Goal: Information Seeking & Learning: Learn about a topic

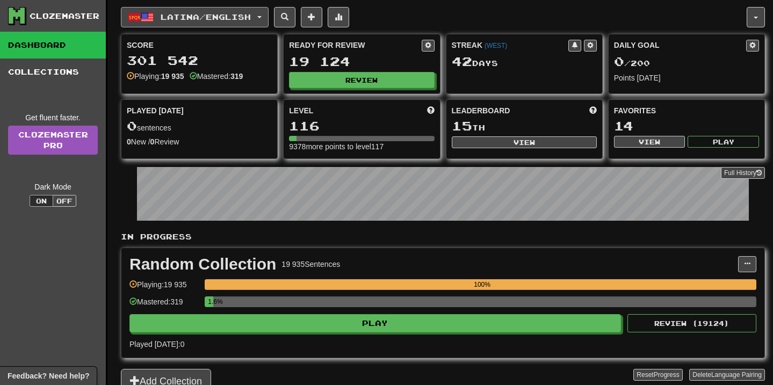
click at [269, 19] on button "Latina / English" at bounding box center [195, 17] width 148 height 20
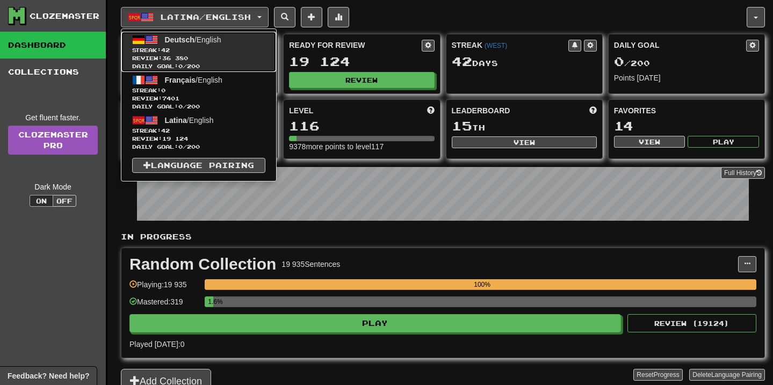
click at [235, 45] on link "Deutsch / English Streak: 42 Review: 36 380 Daily Goal: 0 / 200" at bounding box center [198, 52] width 155 height 40
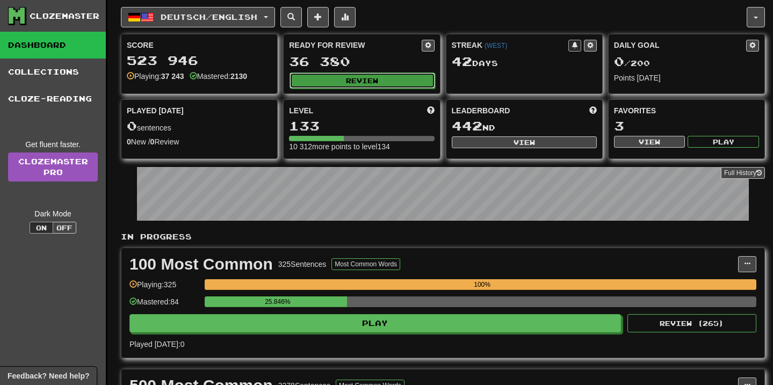
click at [379, 86] on button "Review" at bounding box center [362, 81] width 145 height 16
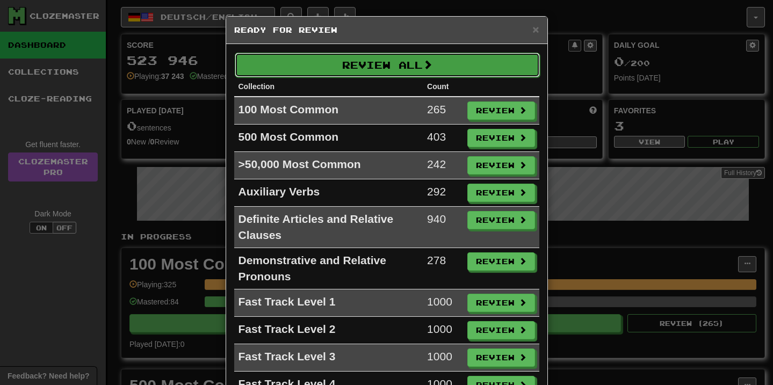
click at [385, 71] on button "Review All" at bounding box center [387, 65] width 305 height 25
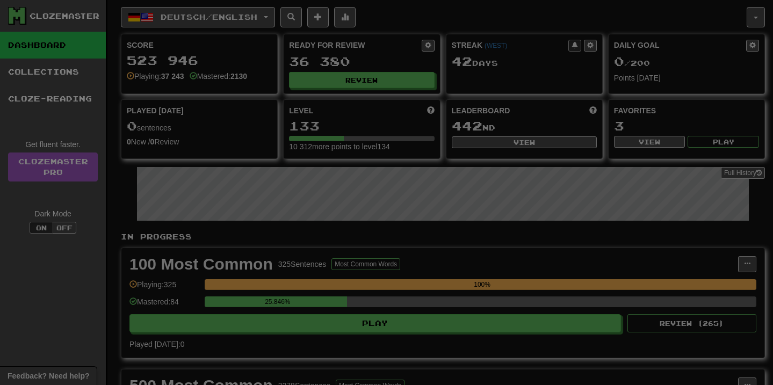
select select "**"
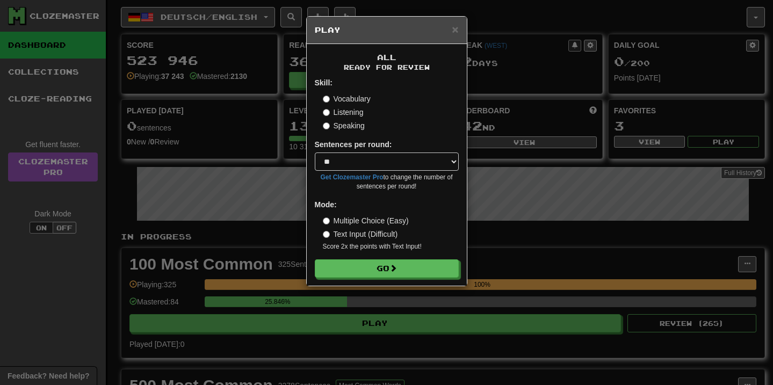
click at [383, 281] on div "All Ready for Review Skill: Vocabulary Listening Speaking Sentences per round: …" at bounding box center [387, 165] width 160 height 242
click at [384, 277] on button "Go" at bounding box center [387, 269] width 144 height 18
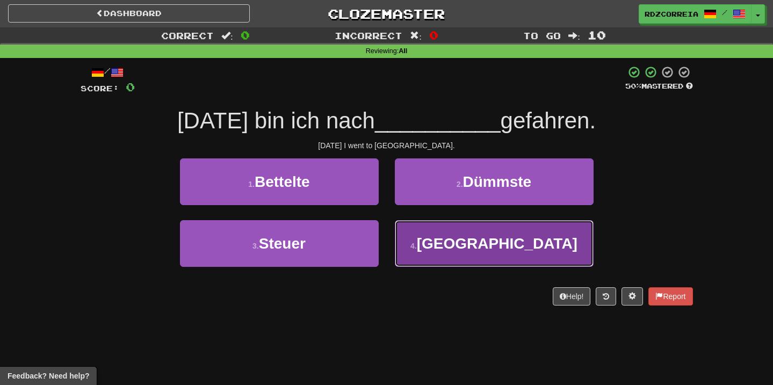
click at [484, 224] on button "4 . [GEOGRAPHIC_DATA]" at bounding box center [494, 243] width 199 height 47
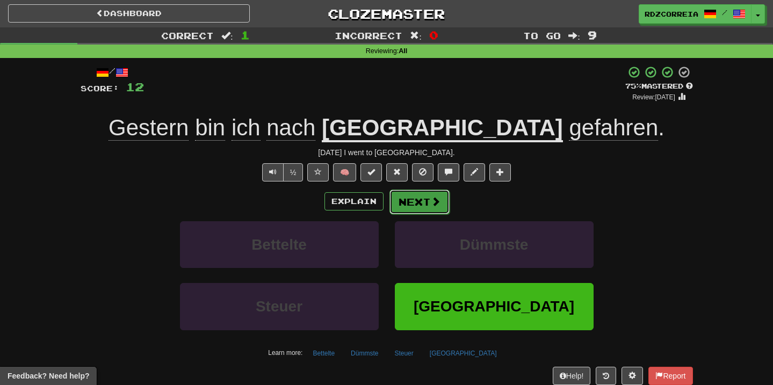
click at [437, 209] on button "Next" at bounding box center [420, 202] width 60 height 25
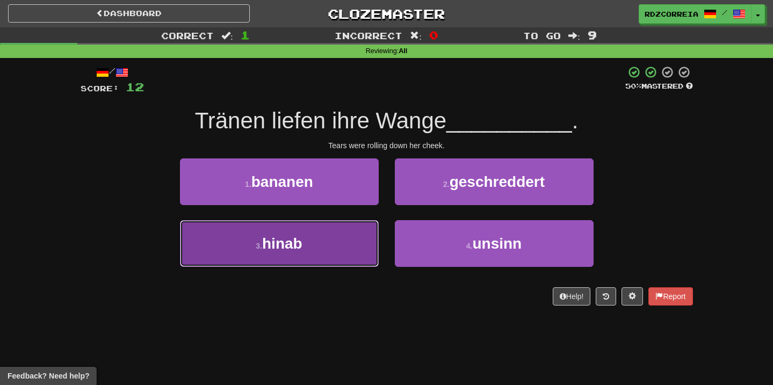
click at [340, 249] on button "3 . hinab" at bounding box center [279, 243] width 199 height 47
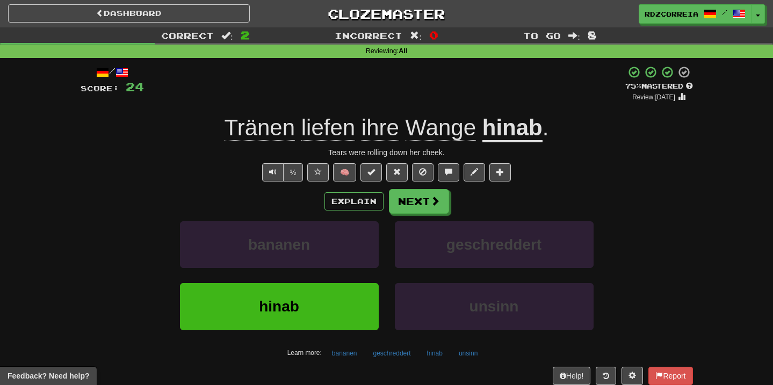
click at [507, 135] on u "hinab" at bounding box center [512, 128] width 60 height 27
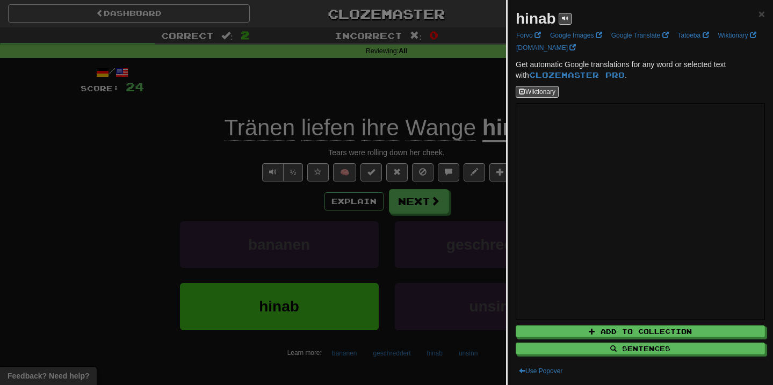
click at [410, 206] on div at bounding box center [386, 192] width 773 height 385
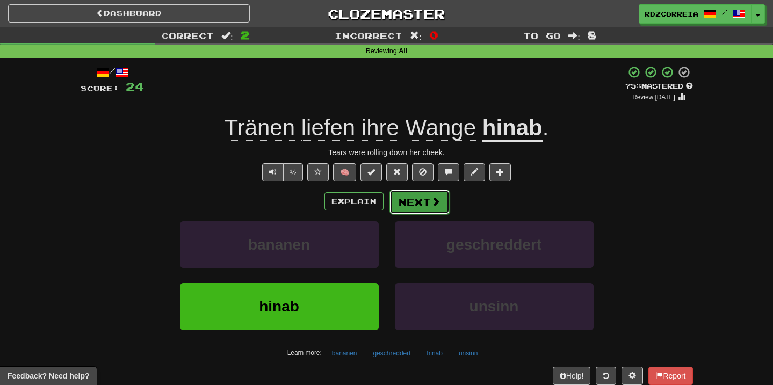
click at [410, 206] on button "Next" at bounding box center [420, 202] width 60 height 25
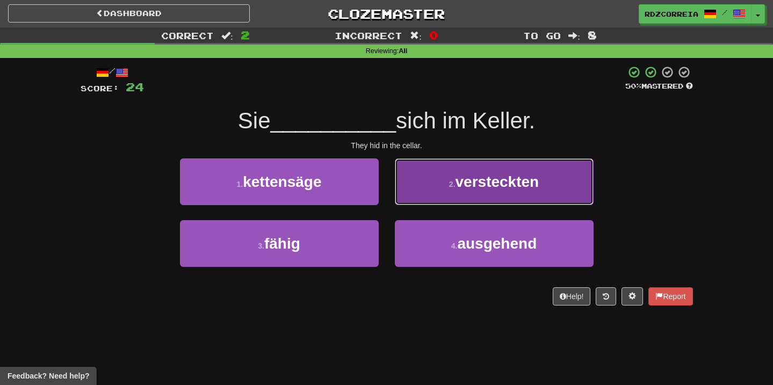
click at [485, 195] on button "2 . versteckten" at bounding box center [494, 181] width 199 height 47
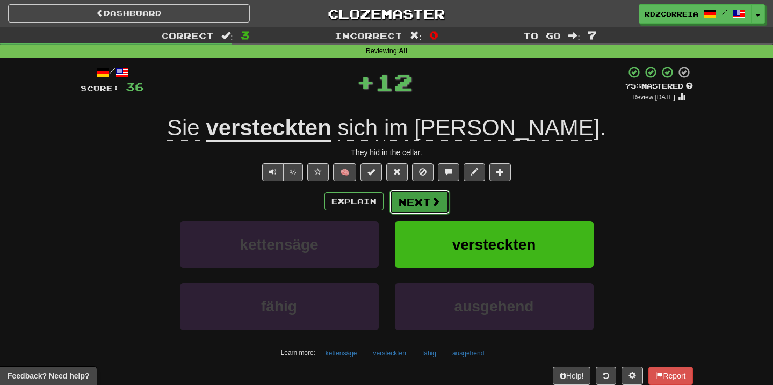
click at [416, 208] on button "Next" at bounding box center [420, 202] width 60 height 25
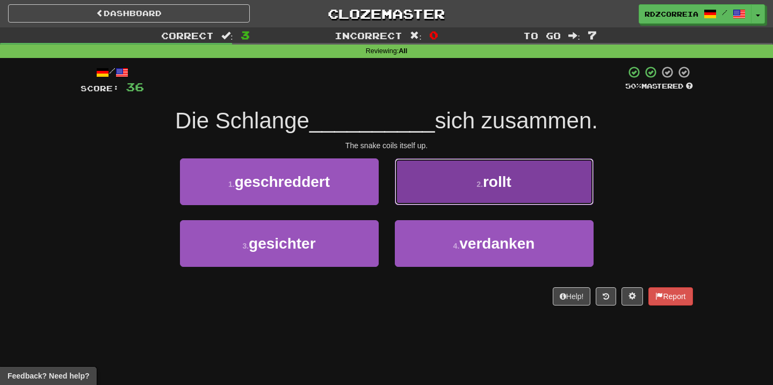
click at [444, 182] on button "2 . rollt" at bounding box center [494, 181] width 199 height 47
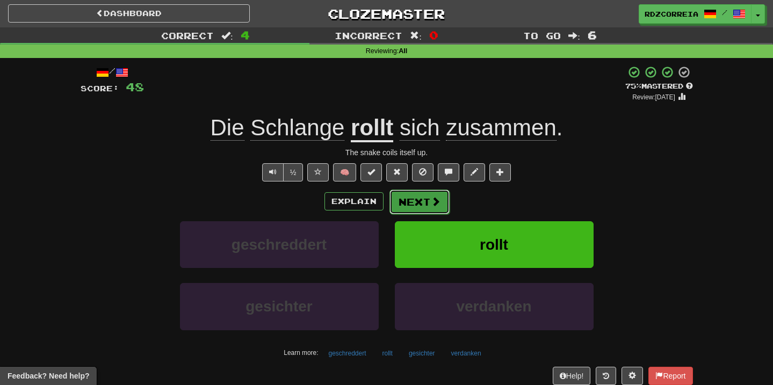
click at [413, 200] on button "Next" at bounding box center [420, 202] width 60 height 25
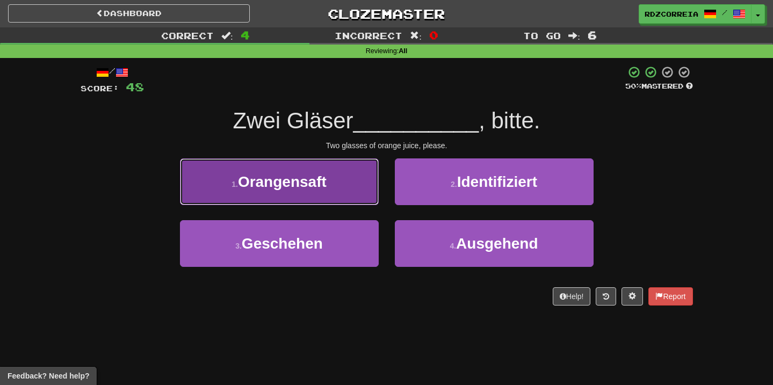
click at [350, 192] on button "1 . Orangensaft" at bounding box center [279, 181] width 199 height 47
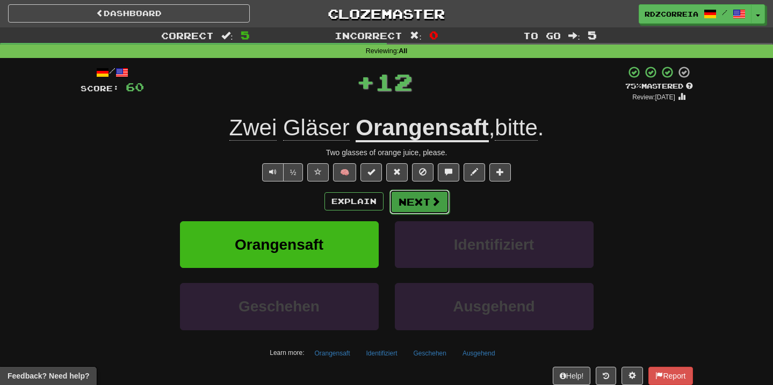
click at [438, 206] on span at bounding box center [436, 202] width 10 height 10
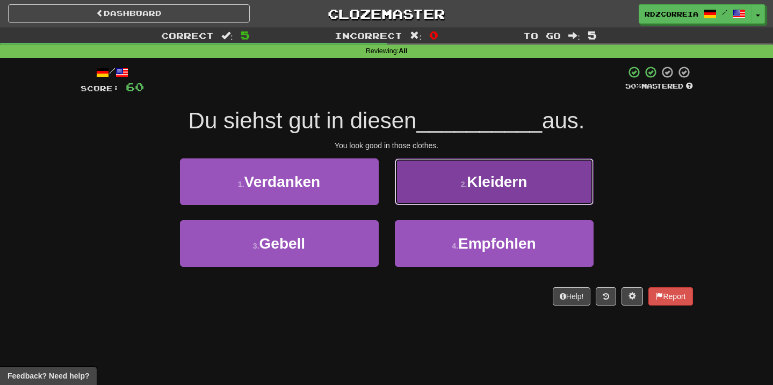
click at [460, 176] on button "2 . Kleidern" at bounding box center [494, 181] width 199 height 47
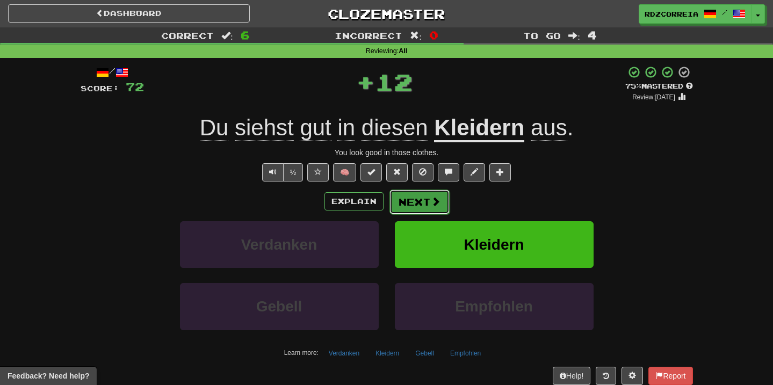
click at [422, 201] on button "Next" at bounding box center [420, 202] width 60 height 25
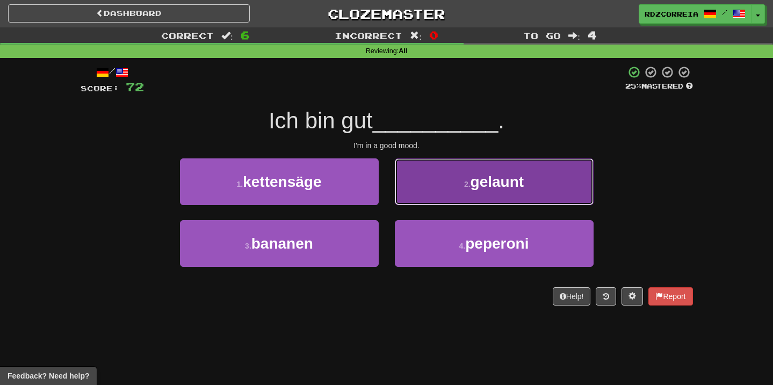
click at [461, 191] on button "2 . gelaunt" at bounding box center [494, 181] width 199 height 47
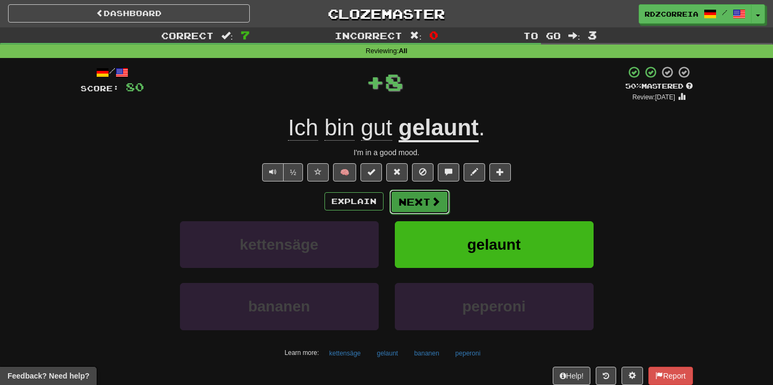
click at [427, 203] on button "Next" at bounding box center [420, 202] width 60 height 25
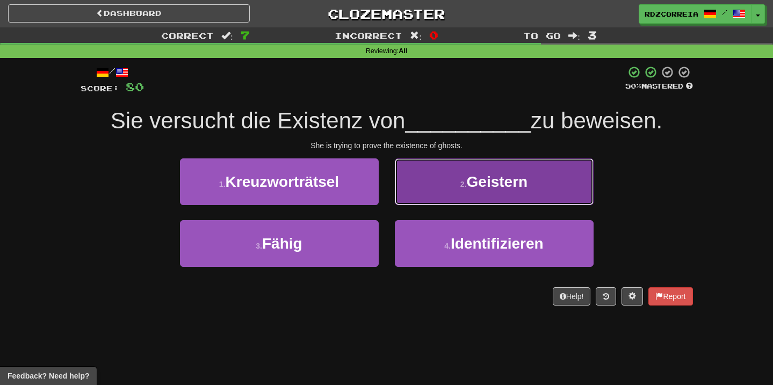
click at [488, 194] on button "2 . Geistern" at bounding box center [494, 181] width 199 height 47
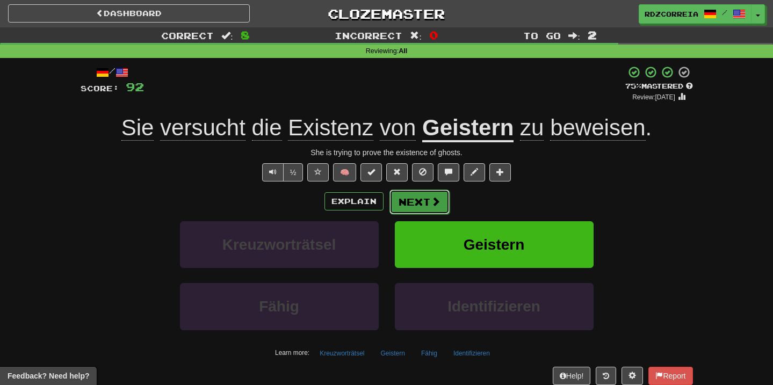
click at [419, 207] on button "Next" at bounding box center [420, 202] width 60 height 25
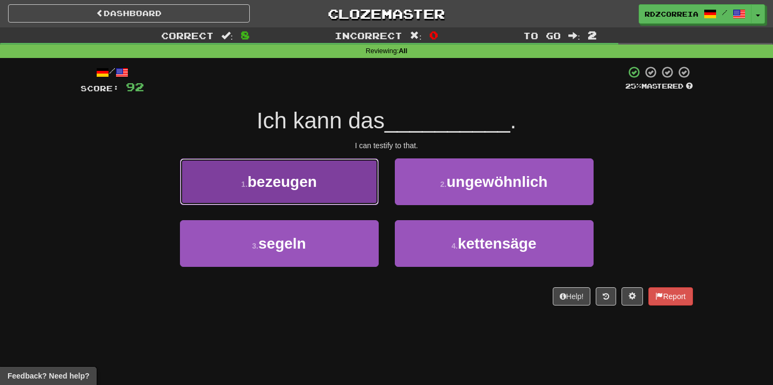
click at [339, 193] on button "1 . bezeugen" at bounding box center [279, 181] width 199 height 47
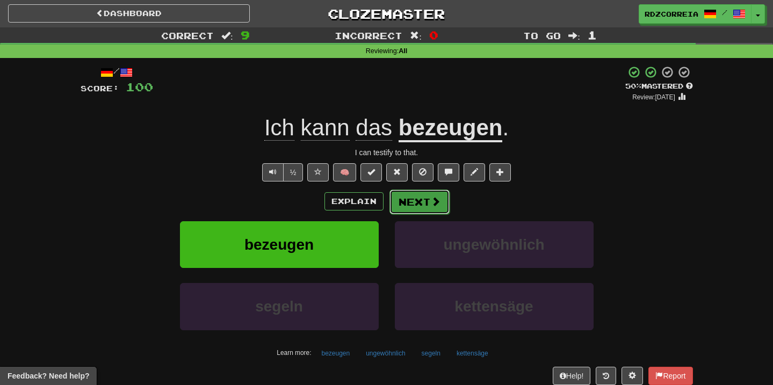
click at [412, 198] on button "Next" at bounding box center [420, 202] width 60 height 25
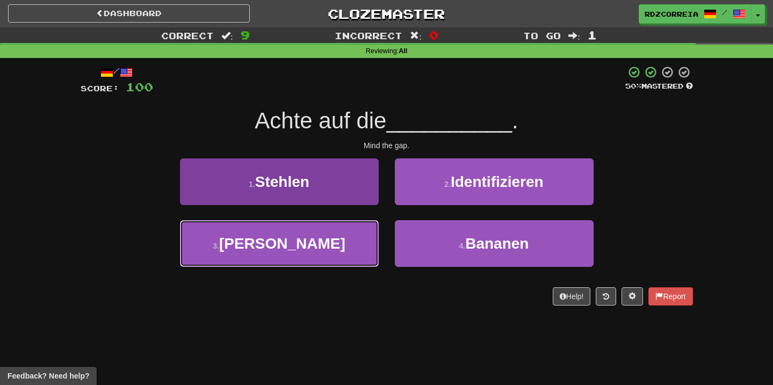
click at [315, 227] on button "3 . [PERSON_NAME]" at bounding box center [279, 243] width 199 height 47
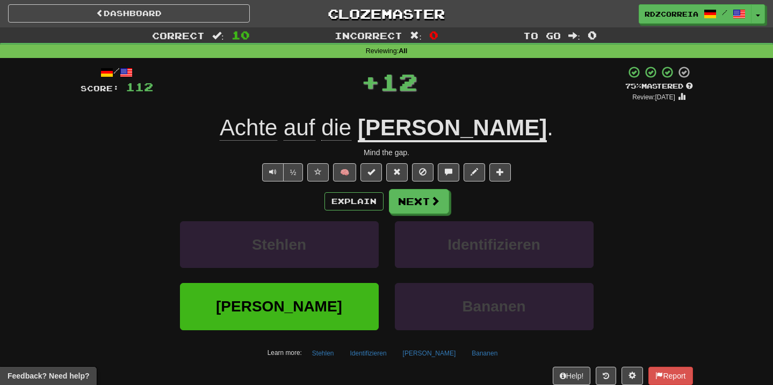
click at [391, 229] on div "Identifizieren" at bounding box center [494, 252] width 215 height 62
click at [397, 226] on button "Identifizieren" at bounding box center [494, 244] width 199 height 47
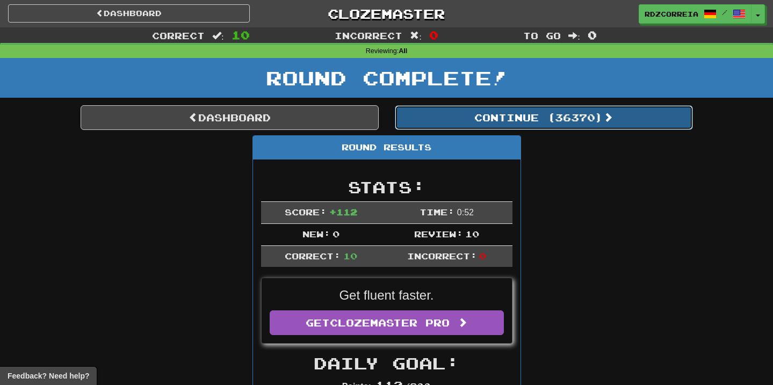
click at [476, 112] on button "Continue ( 36370 )" at bounding box center [544, 117] width 298 height 25
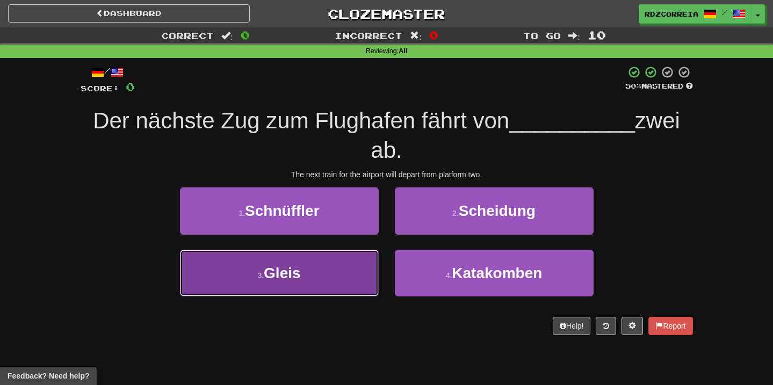
click at [320, 266] on button "3 . Gleis" at bounding box center [279, 273] width 199 height 47
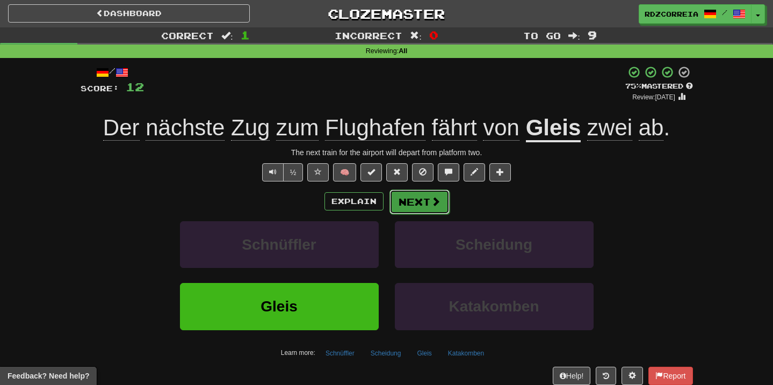
click at [443, 191] on button "Next" at bounding box center [420, 202] width 60 height 25
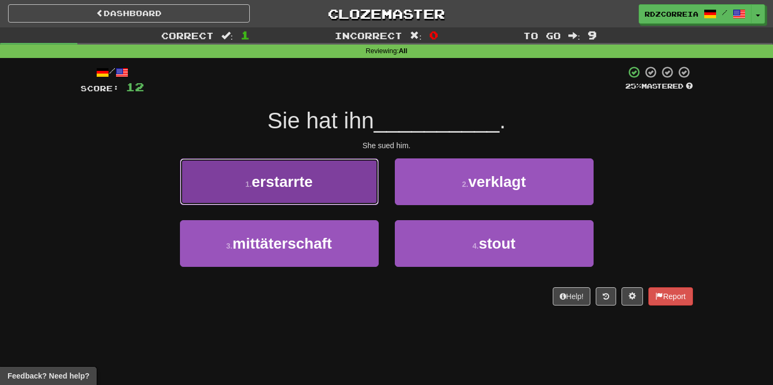
click at [359, 186] on button "1 . erstarrte" at bounding box center [279, 181] width 199 height 47
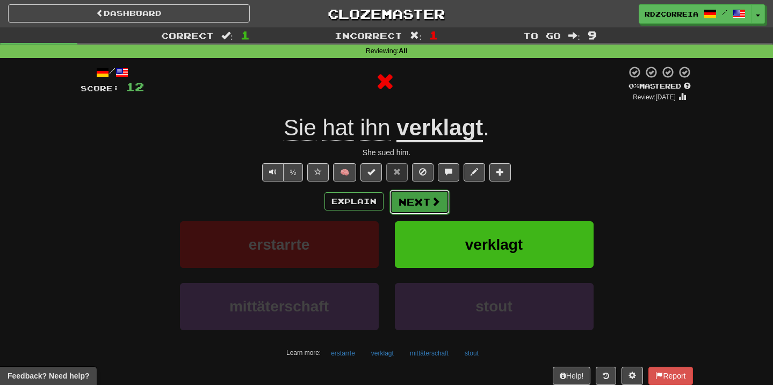
click at [395, 197] on button "Next" at bounding box center [420, 202] width 60 height 25
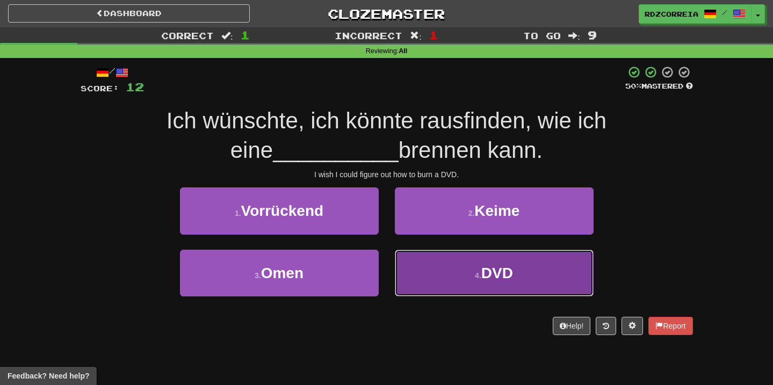
click at [452, 275] on button "4 . DVD" at bounding box center [494, 273] width 199 height 47
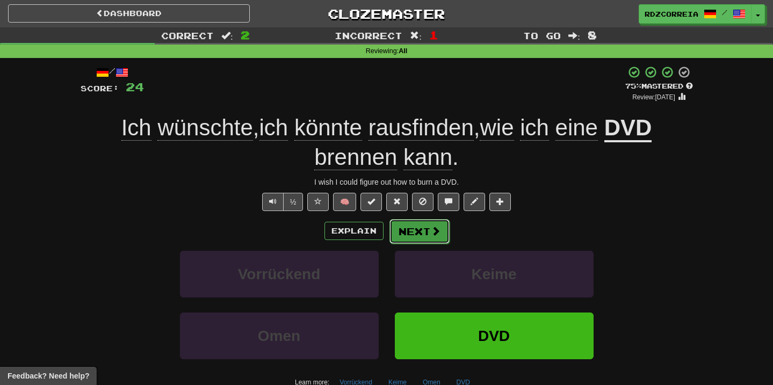
click at [423, 236] on button "Next" at bounding box center [420, 231] width 60 height 25
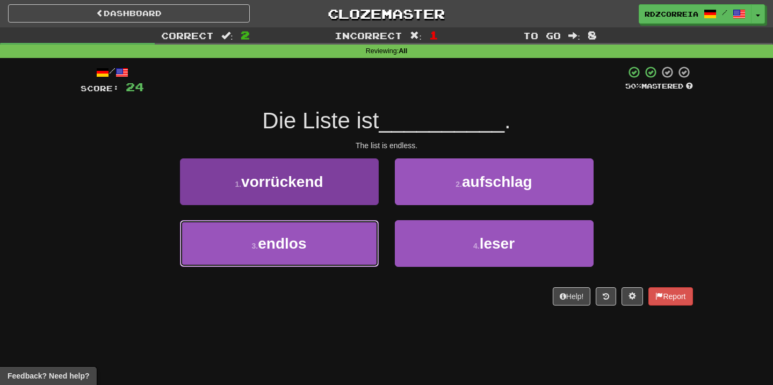
click at [375, 258] on button "3 . endlos" at bounding box center [279, 243] width 199 height 47
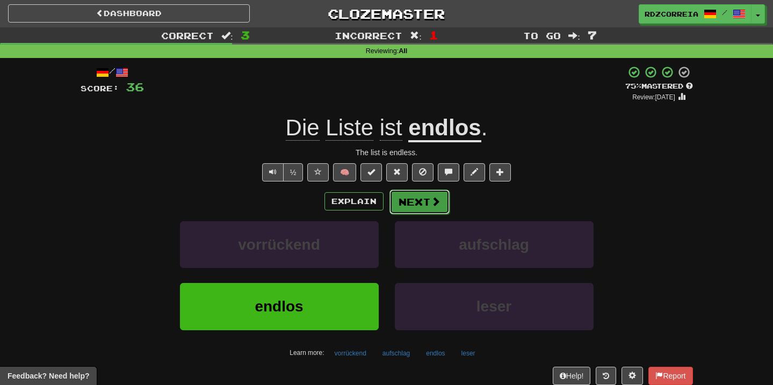
click at [423, 201] on button "Next" at bounding box center [420, 202] width 60 height 25
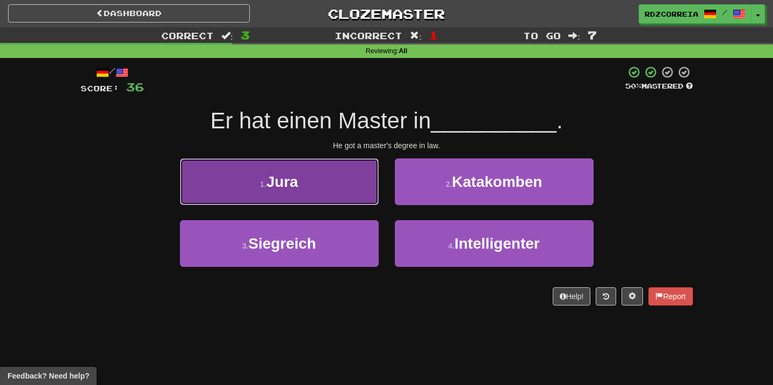
click at [329, 197] on button "1 . Jura" at bounding box center [279, 181] width 199 height 47
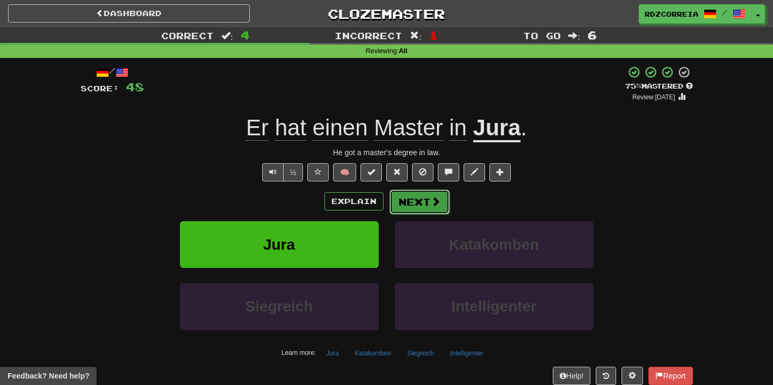
click at [425, 200] on button "Next" at bounding box center [420, 202] width 60 height 25
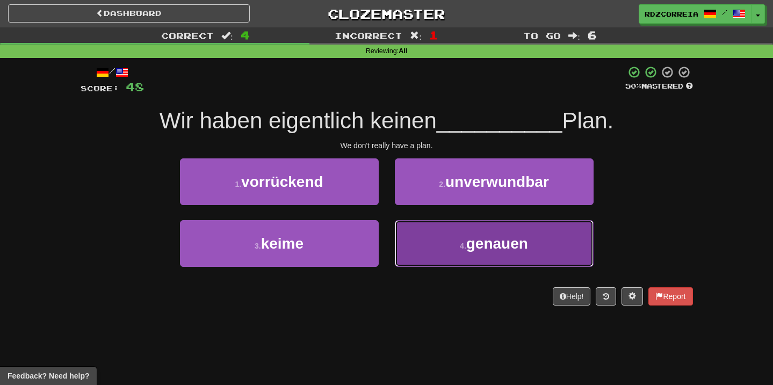
click at [463, 244] on small "4 ." at bounding box center [463, 246] width 6 height 9
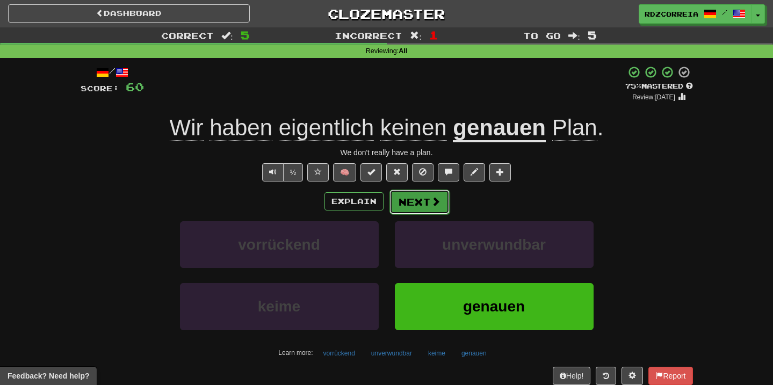
click at [426, 197] on button "Next" at bounding box center [420, 202] width 60 height 25
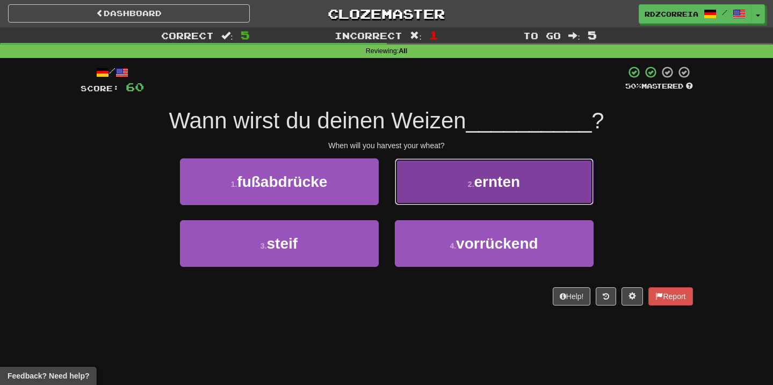
click at [462, 194] on button "2 . ernten" at bounding box center [494, 181] width 199 height 47
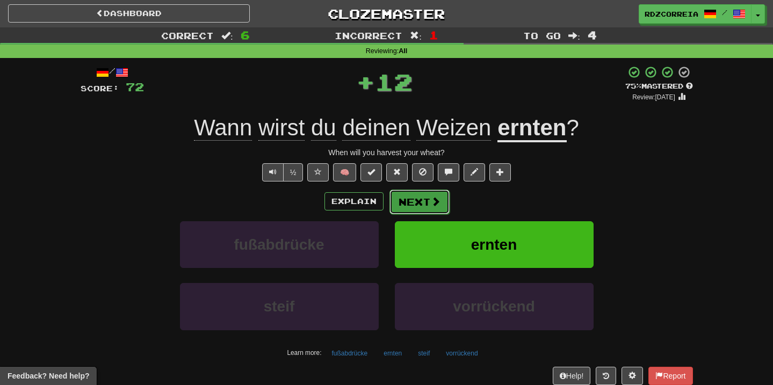
click at [423, 205] on button "Next" at bounding box center [420, 202] width 60 height 25
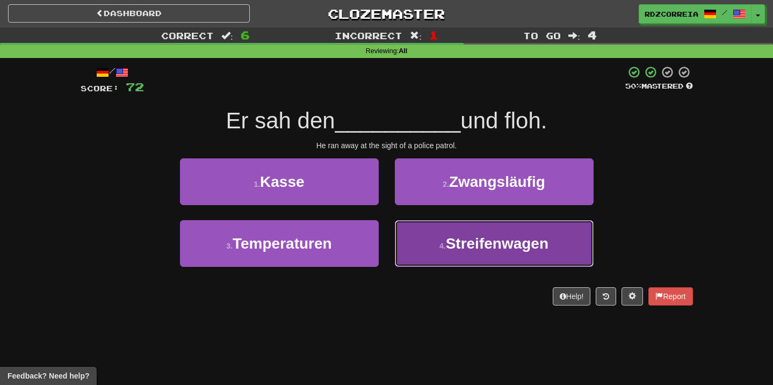
click at [444, 247] on small "4 ." at bounding box center [442, 246] width 6 height 9
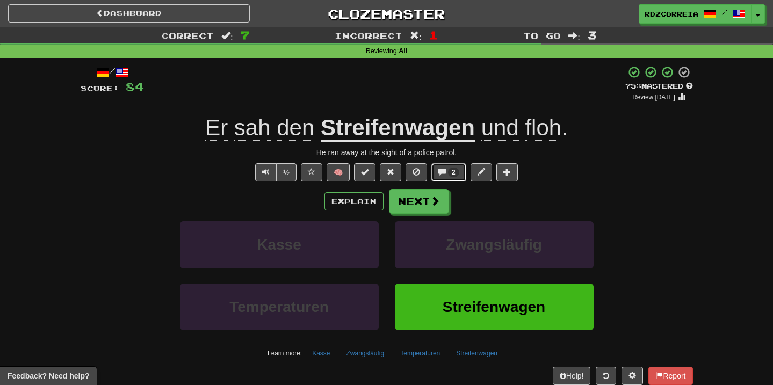
click at [447, 180] on button "2" at bounding box center [448, 172] width 35 height 18
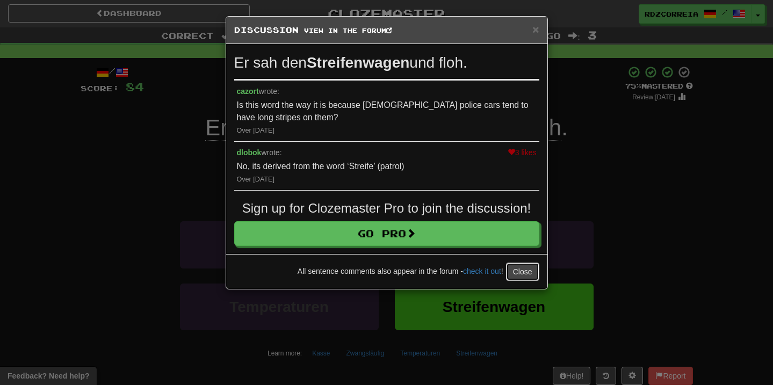
click at [524, 276] on button "Close" at bounding box center [522, 272] width 33 height 18
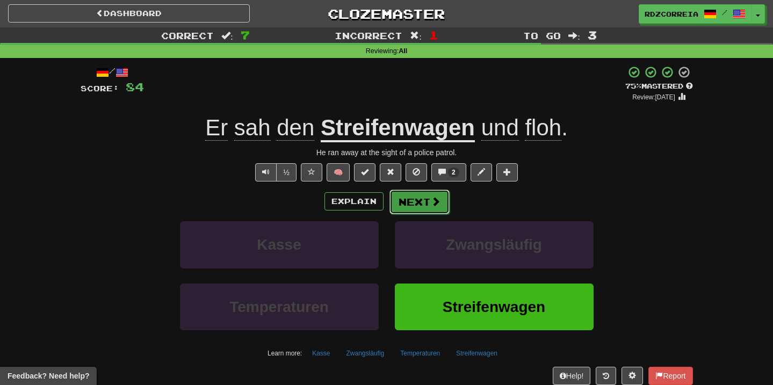
click at [438, 206] on span at bounding box center [436, 202] width 10 height 10
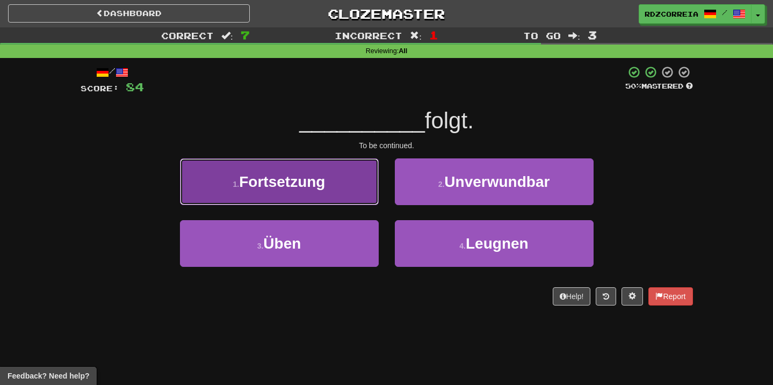
click at [352, 189] on button "1 . Fortsetzung" at bounding box center [279, 181] width 199 height 47
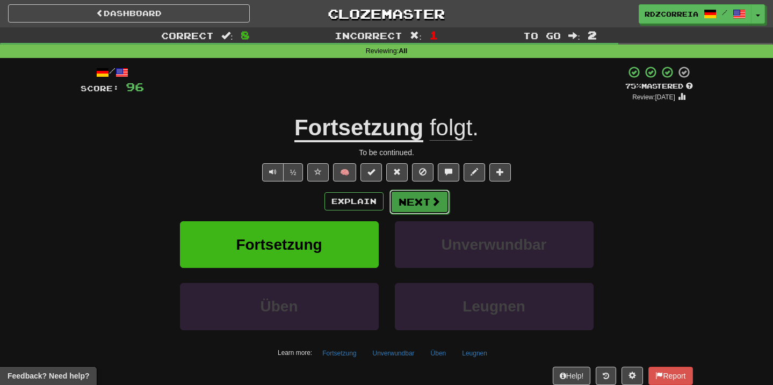
click at [432, 201] on span at bounding box center [436, 202] width 10 height 10
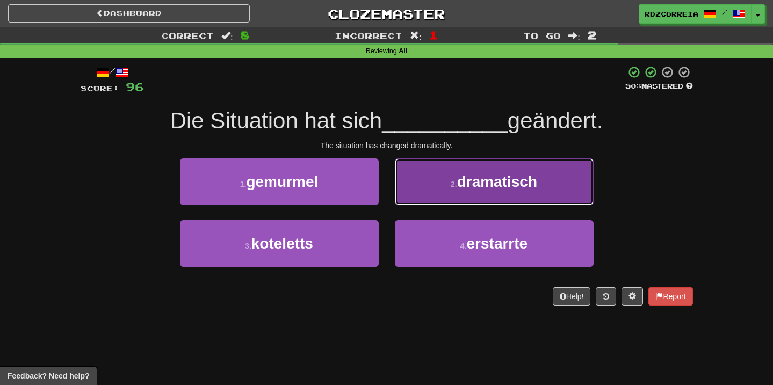
click at [485, 192] on button "2 . dramatisch" at bounding box center [494, 181] width 199 height 47
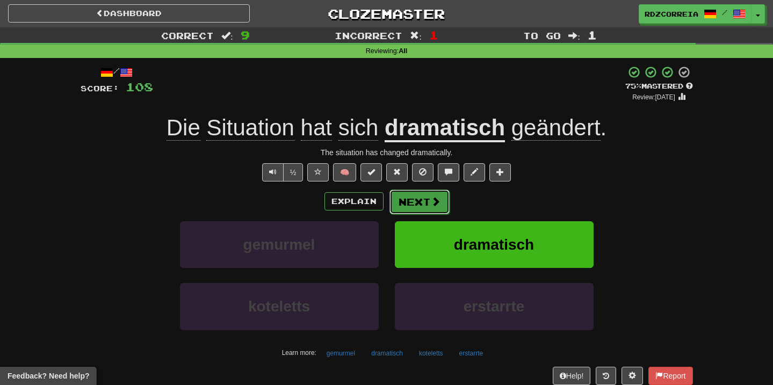
click at [410, 201] on button "Next" at bounding box center [420, 202] width 60 height 25
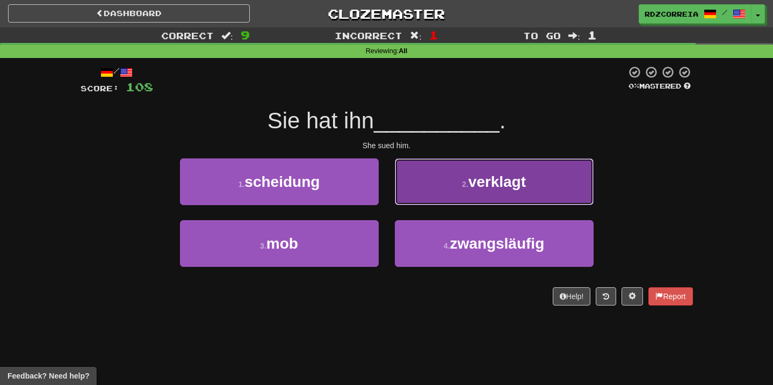
click at [479, 183] on span "verklagt" at bounding box center [496, 182] width 57 height 17
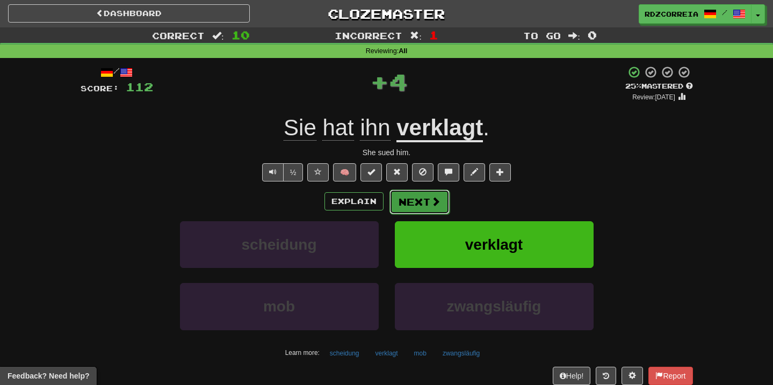
click at [438, 208] on button "Next" at bounding box center [420, 202] width 60 height 25
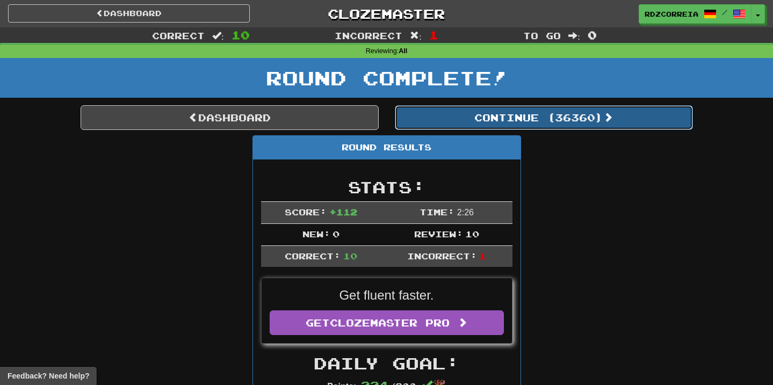
click at [477, 117] on button "Continue ( 36360 )" at bounding box center [544, 117] width 298 height 25
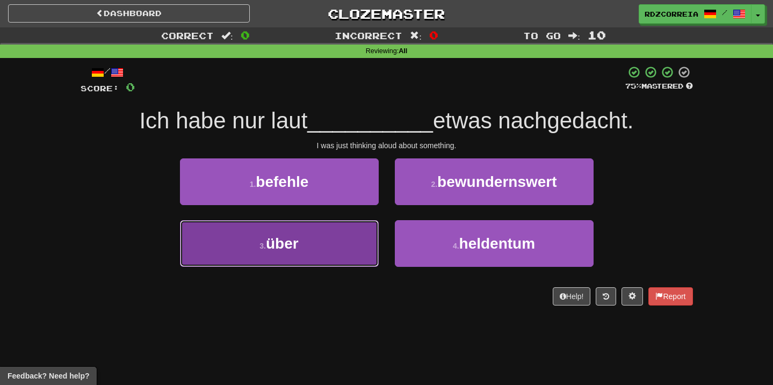
click at [304, 253] on button "3 . über" at bounding box center [279, 243] width 199 height 47
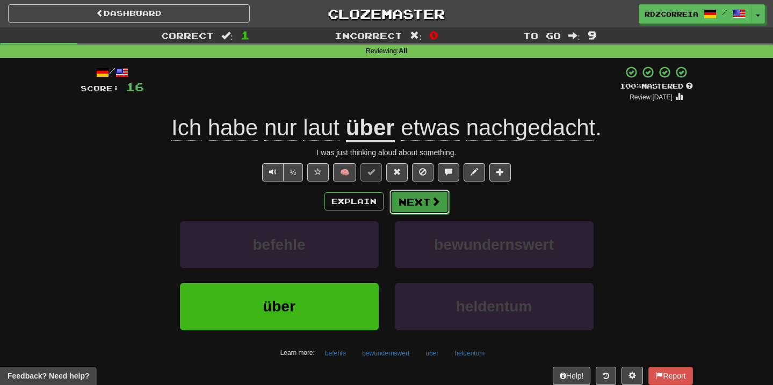
click at [431, 211] on button "Next" at bounding box center [420, 202] width 60 height 25
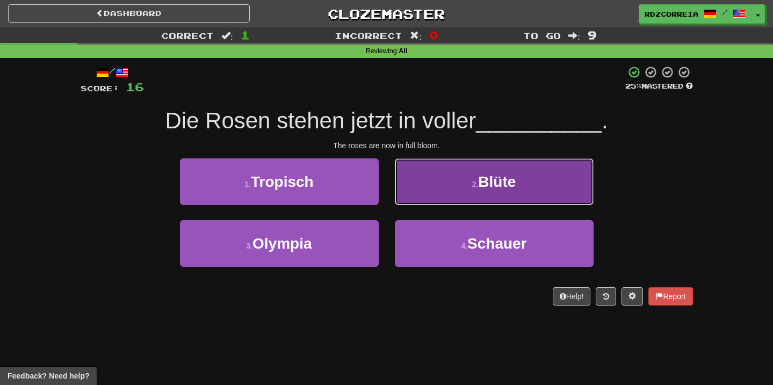
click at [493, 179] on span "Blüte" at bounding box center [497, 182] width 38 height 17
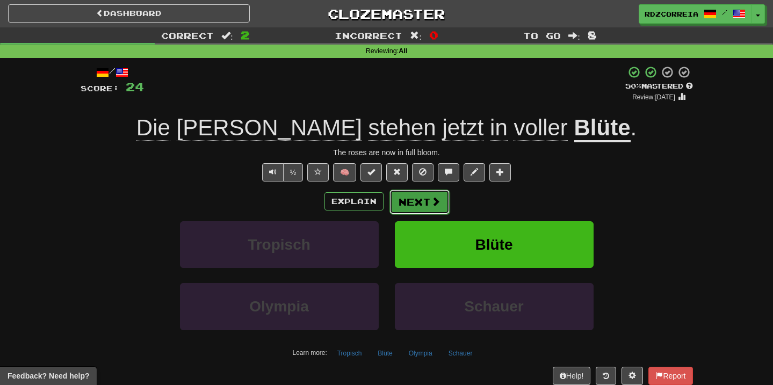
click at [409, 202] on button "Next" at bounding box center [420, 202] width 60 height 25
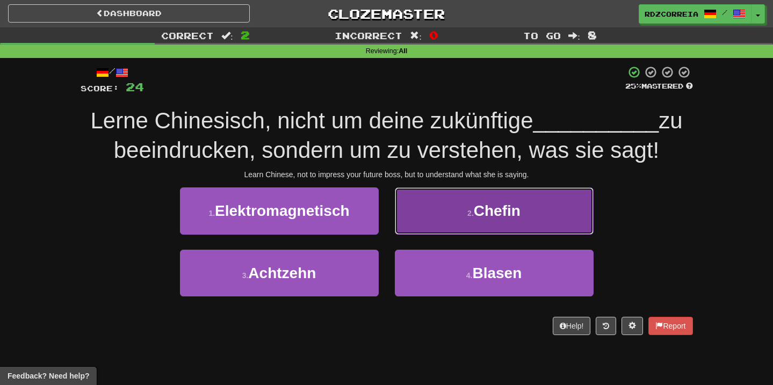
click at [492, 217] on span "Chefin" at bounding box center [497, 211] width 47 height 17
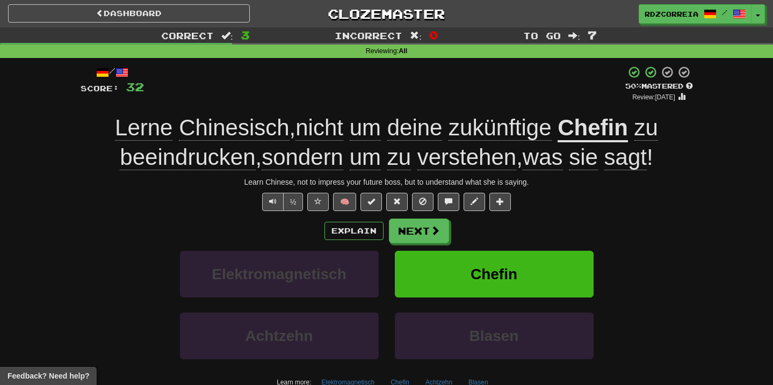
click at [415, 246] on div "Explain Next Elektromagnetisch Chefin Achtzehn Blasen Learn more: Elektromagnet…" at bounding box center [387, 305] width 612 height 172
click at [419, 236] on button "Next" at bounding box center [420, 231] width 60 height 25
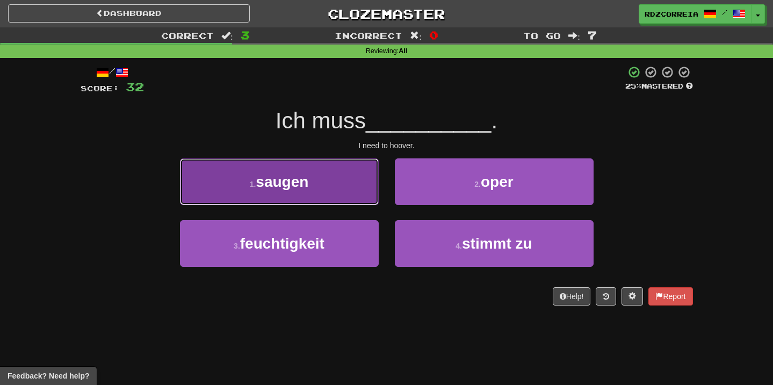
click at [297, 200] on button "1 . saugen" at bounding box center [279, 181] width 199 height 47
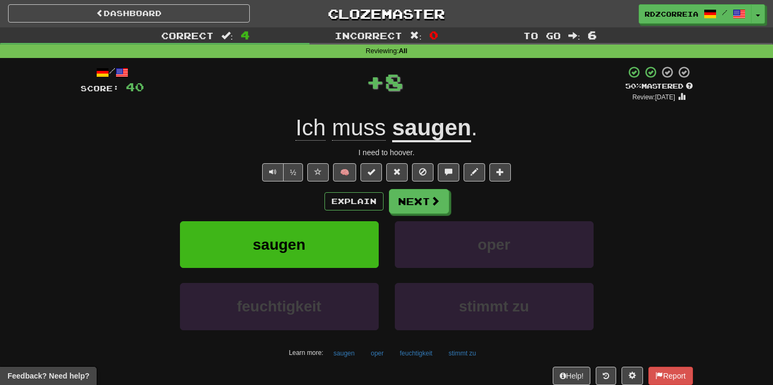
click at [445, 189] on div "/ Score: 40 + 8 50 % Mastered Review: [DATE] Ich muss saugen . I need to hoover…" at bounding box center [387, 234] width 612 height 337
click at [435, 197] on span at bounding box center [436, 202] width 10 height 10
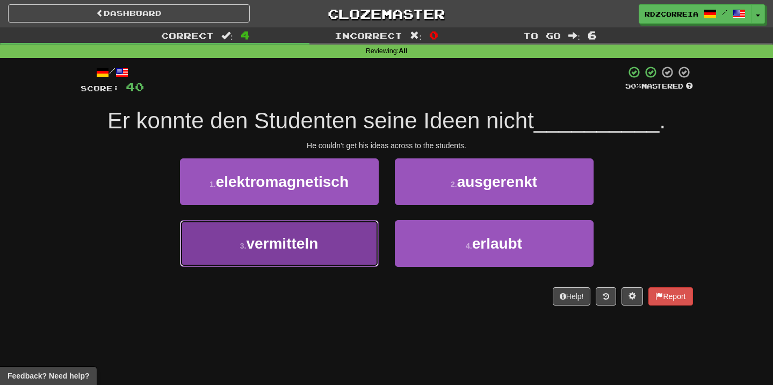
click at [363, 226] on button "3 . vermitteln" at bounding box center [279, 243] width 199 height 47
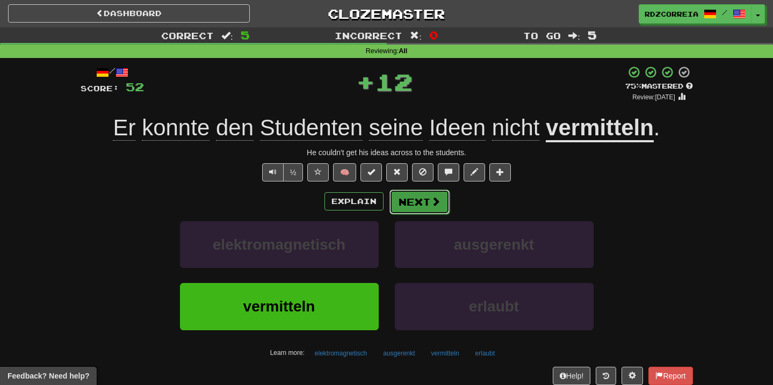
click at [418, 205] on button "Next" at bounding box center [420, 202] width 60 height 25
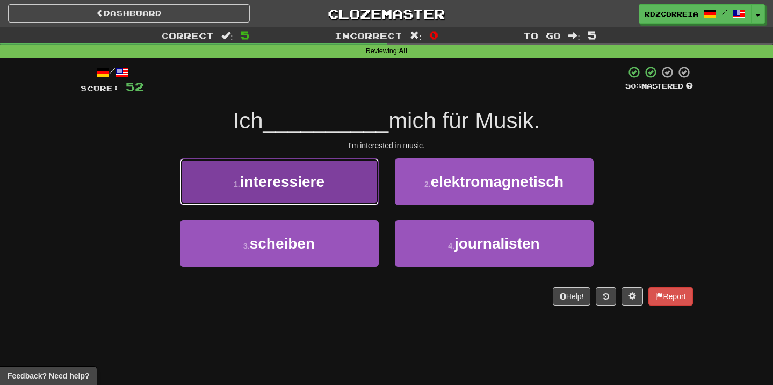
click at [327, 188] on button "1 . interessiere" at bounding box center [279, 181] width 199 height 47
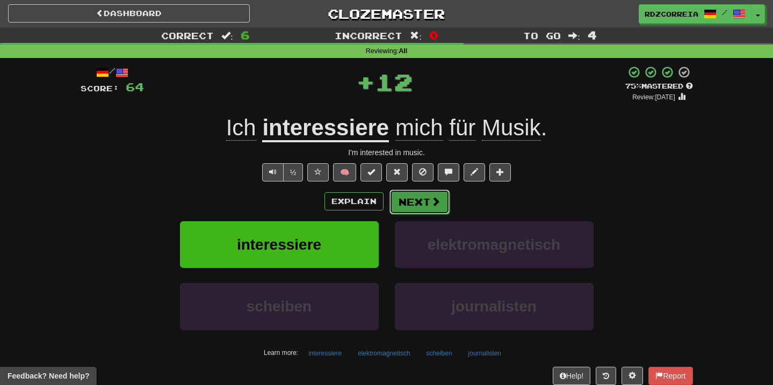
click at [410, 201] on button "Next" at bounding box center [420, 202] width 60 height 25
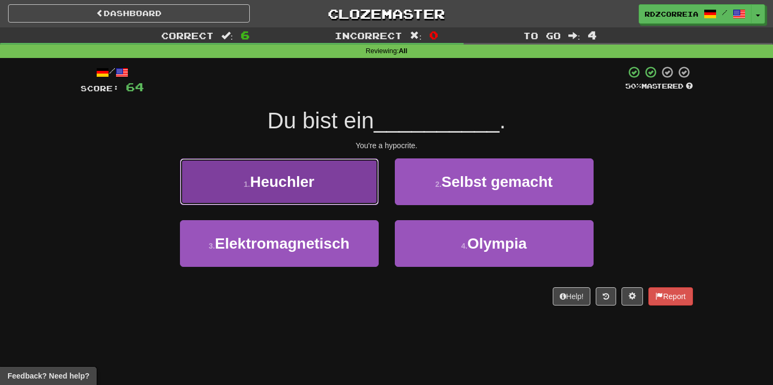
click at [306, 194] on button "1 . Heuchler" at bounding box center [279, 181] width 199 height 47
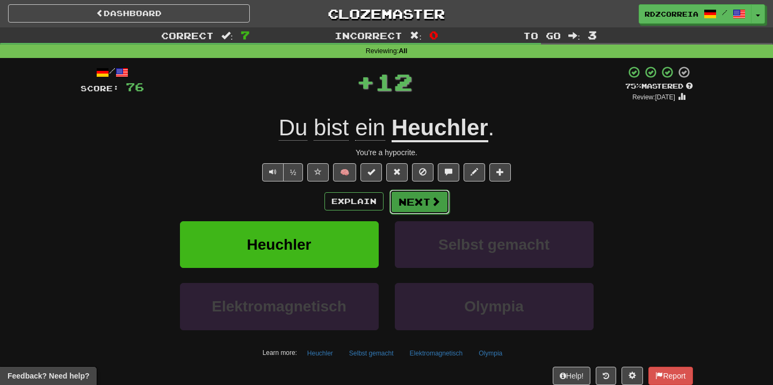
click at [415, 211] on button "Next" at bounding box center [420, 202] width 60 height 25
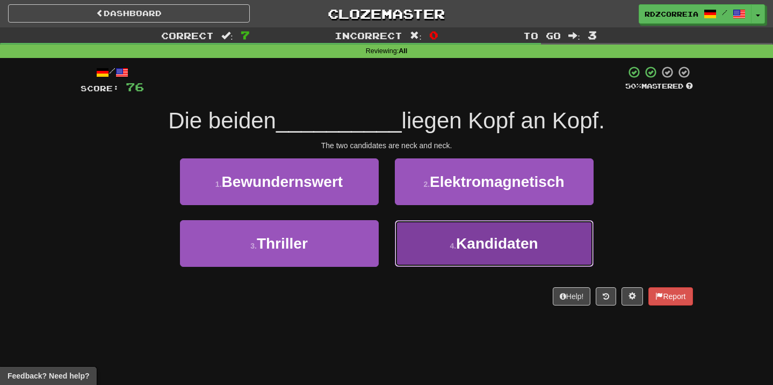
click at [489, 248] on span "Kandidaten" at bounding box center [497, 243] width 82 height 17
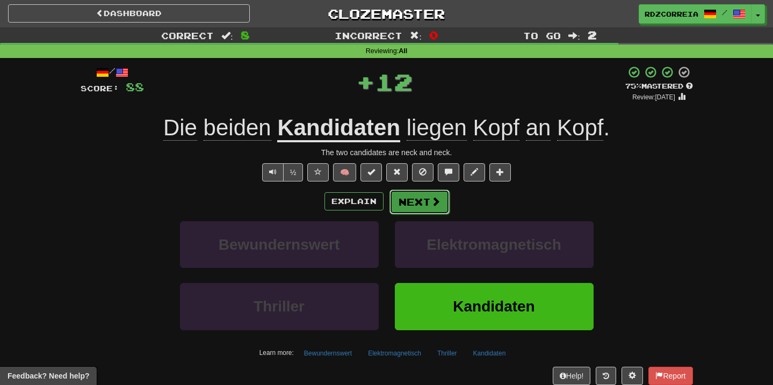
click at [424, 200] on button "Next" at bounding box center [420, 202] width 60 height 25
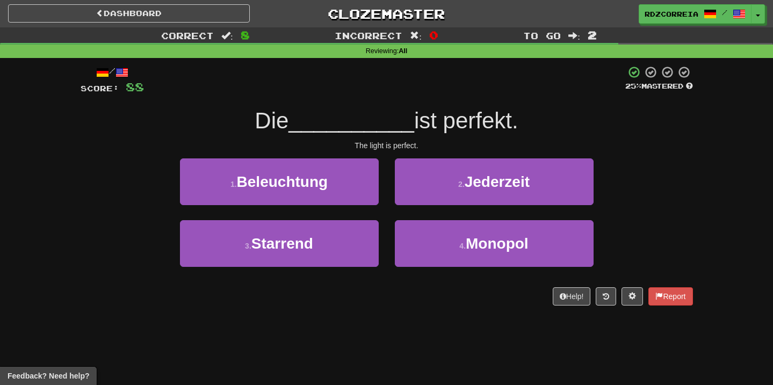
click at [302, 270] on div "3 . Starrend" at bounding box center [279, 251] width 215 height 62
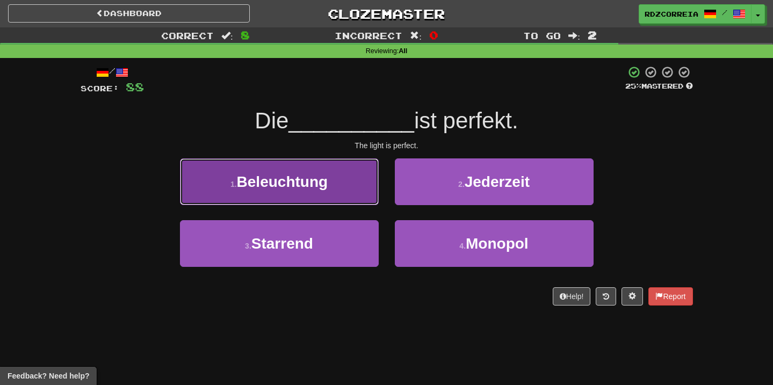
click at [331, 194] on button "1 . Beleuchtung" at bounding box center [279, 181] width 199 height 47
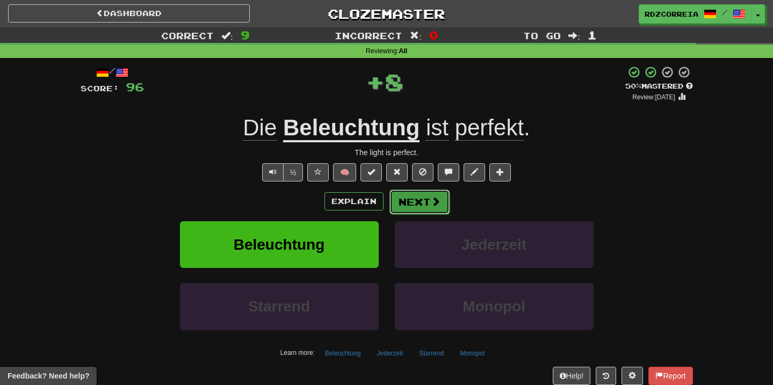
click at [423, 198] on button "Next" at bounding box center [420, 202] width 60 height 25
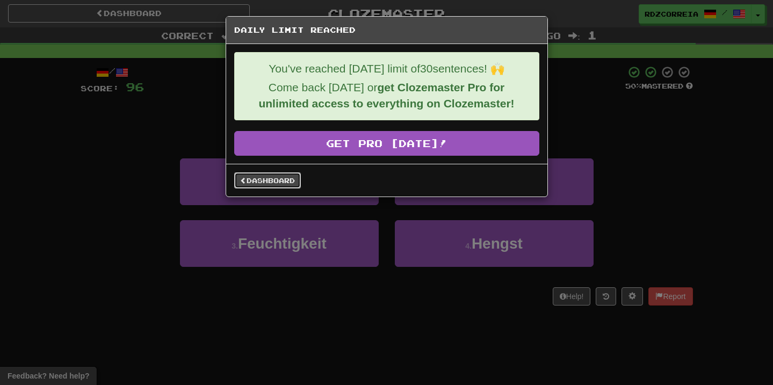
click at [291, 186] on link "Dashboard" at bounding box center [267, 180] width 67 height 16
